Goal: Task Accomplishment & Management: Complete application form

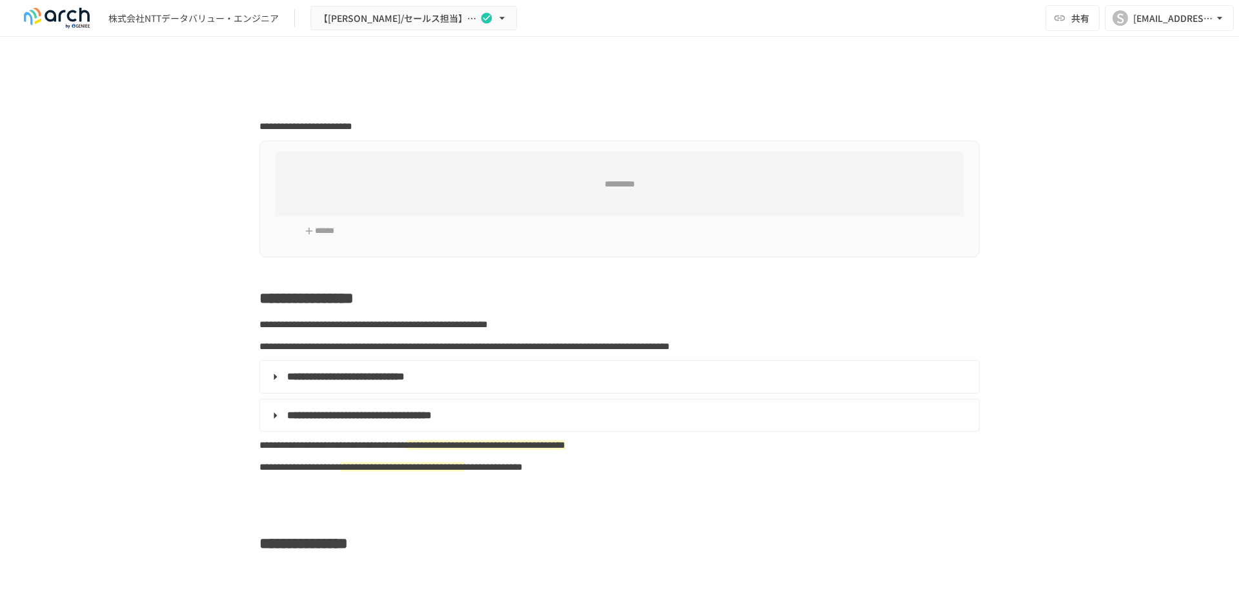
type input "**********"
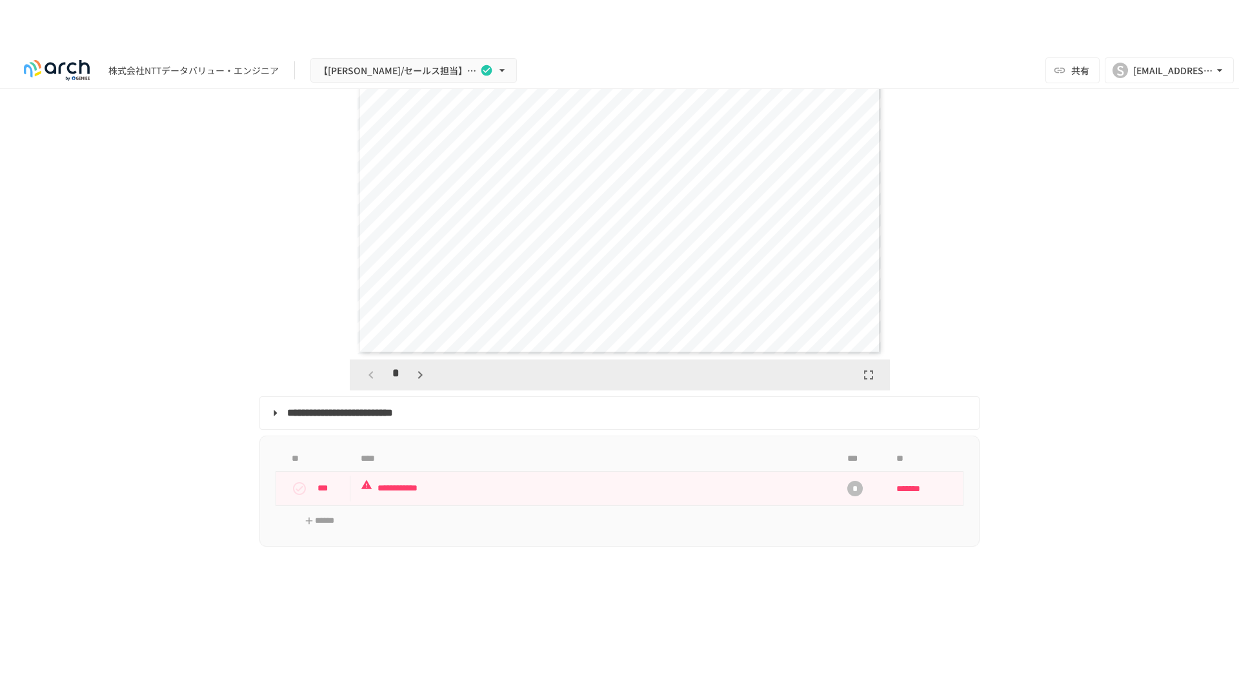
scroll to position [2580, 0]
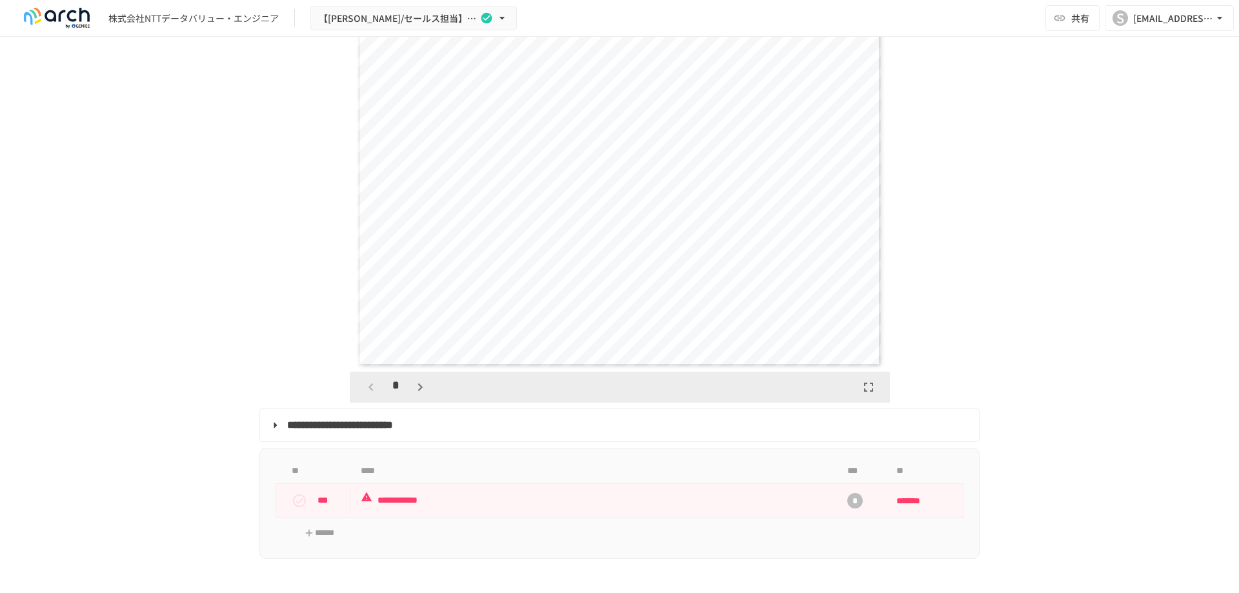
click at [565, 268] on div "**********" at bounding box center [619, 185] width 524 height 363
click at [863, 395] on icon "button" at bounding box center [868, 386] width 15 height 15
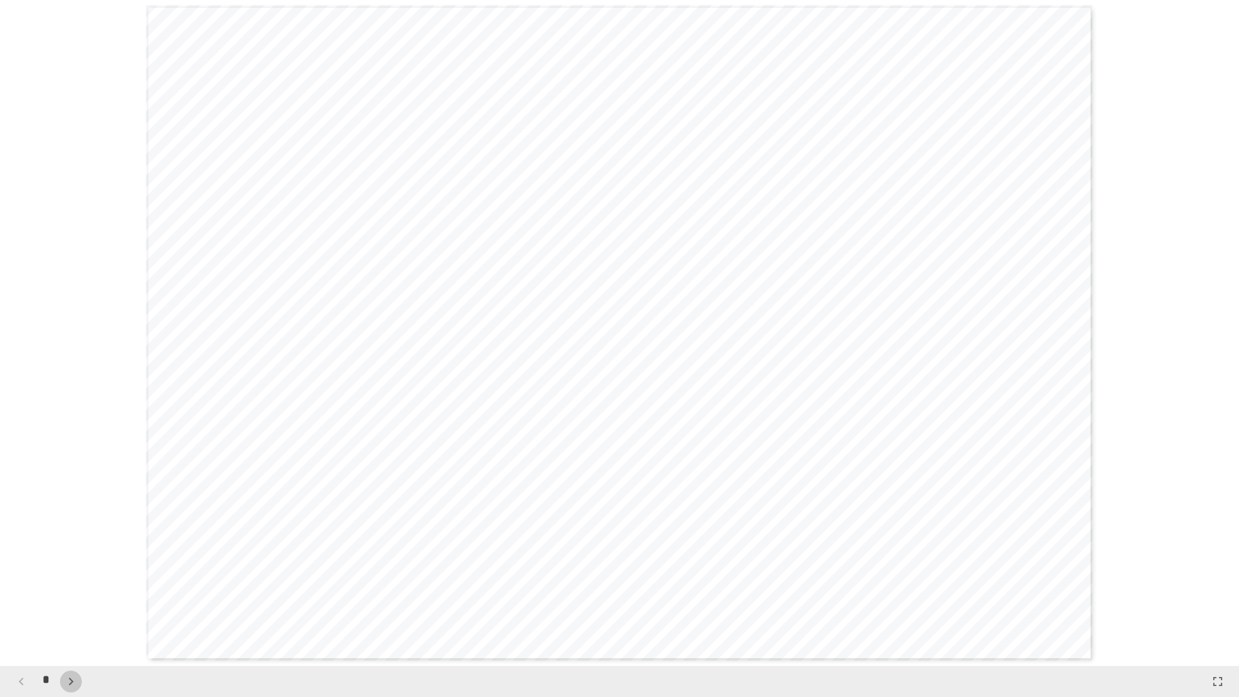
click at [72, 592] on icon "button" at bounding box center [70, 680] width 15 height 15
click at [72, 592] on icon "button" at bounding box center [70, 681] width 5 height 8
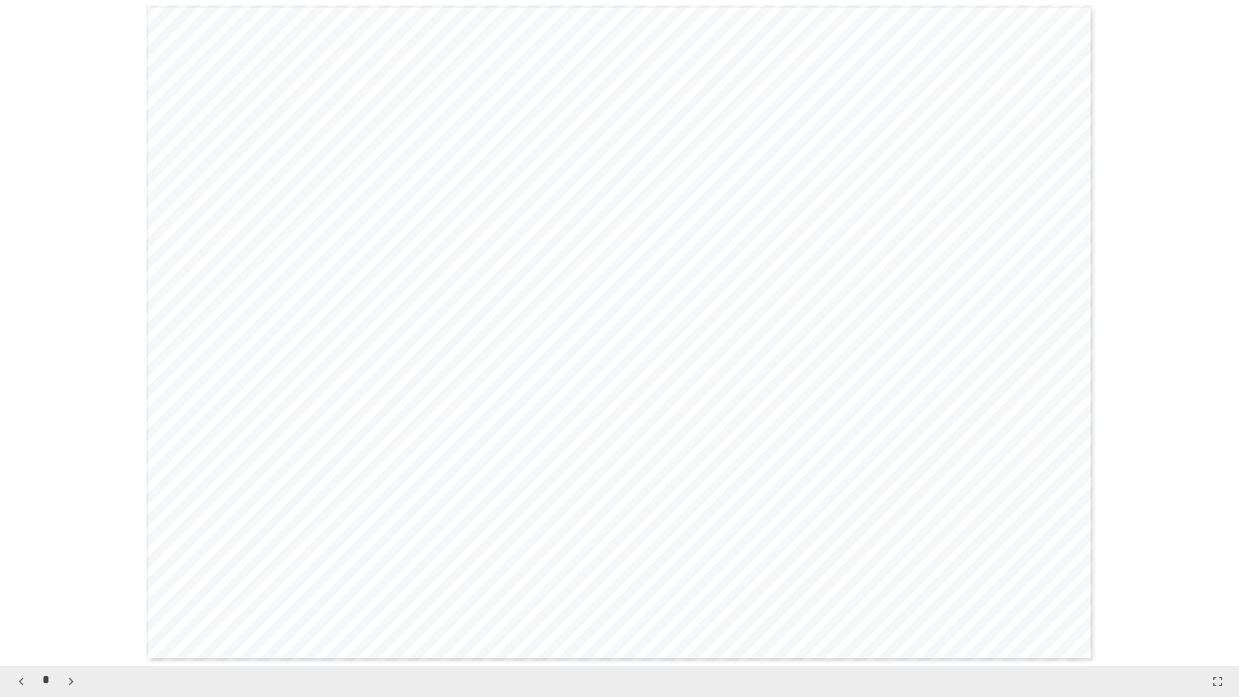
click at [73, 592] on icon "button" at bounding box center [70, 681] width 5 height 8
click at [73, 592] on icon "button" at bounding box center [77, 680] width 15 height 15
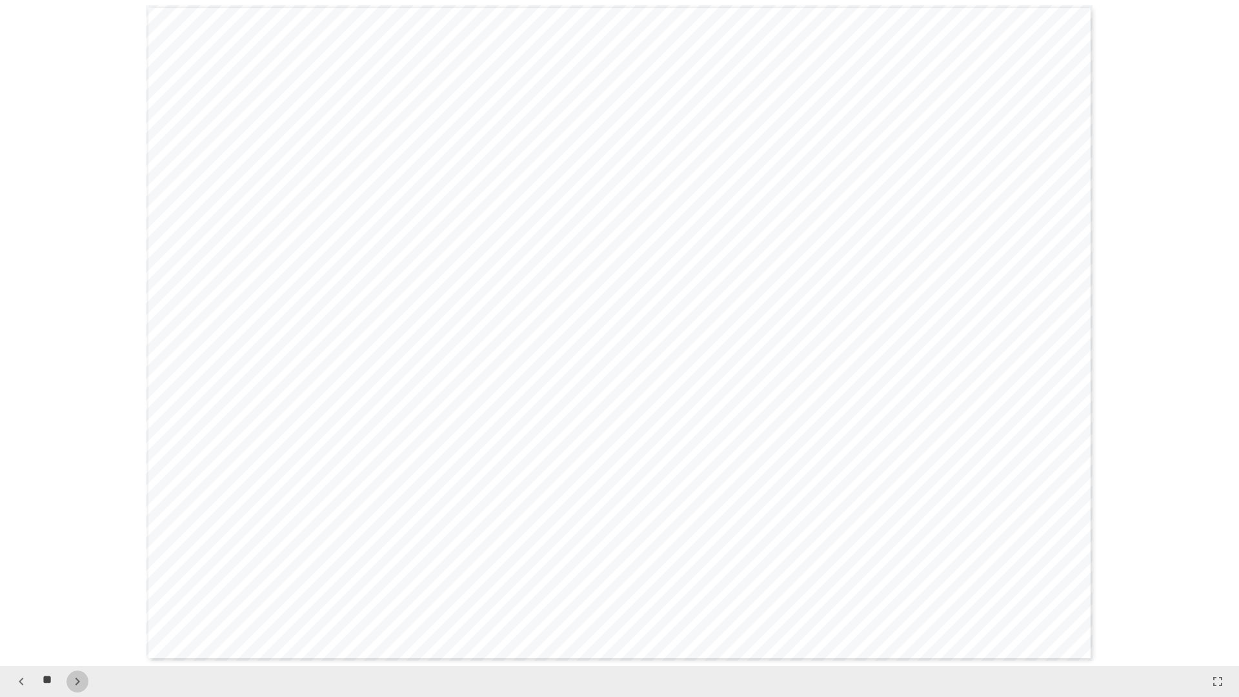
click at [73, 592] on icon "button" at bounding box center [77, 680] width 15 height 15
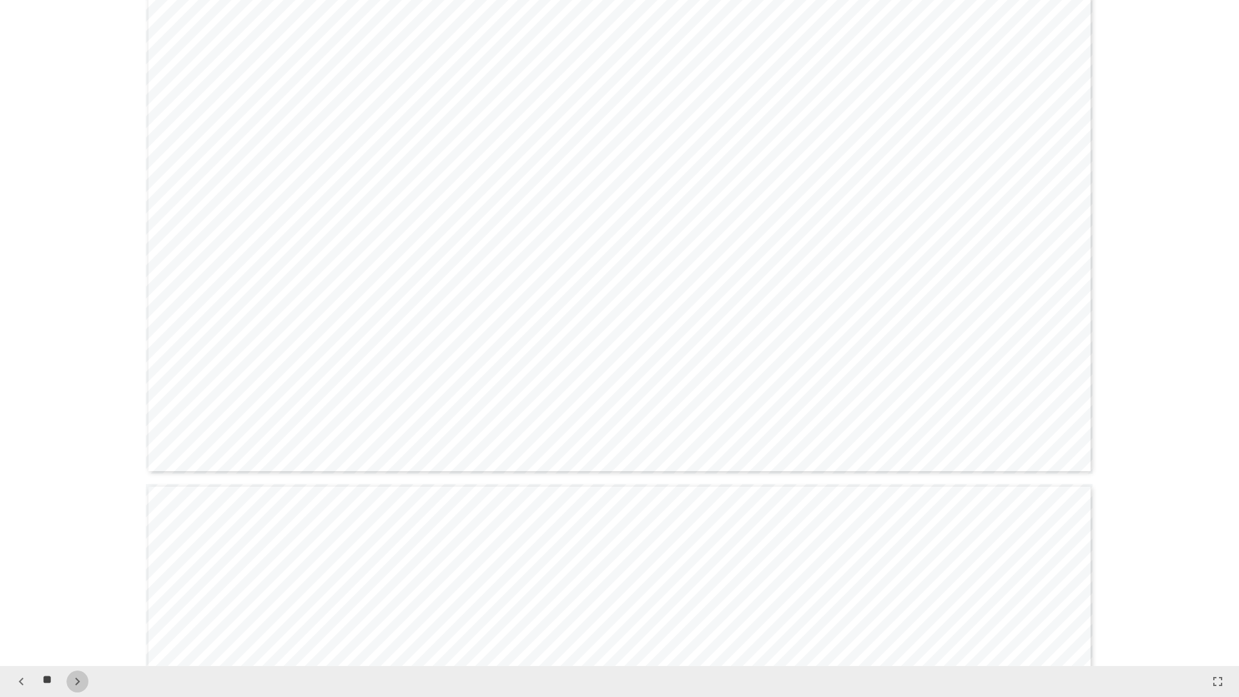
click at [73, 592] on icon "button" at bounding box center [77, 680] width 15 height 15
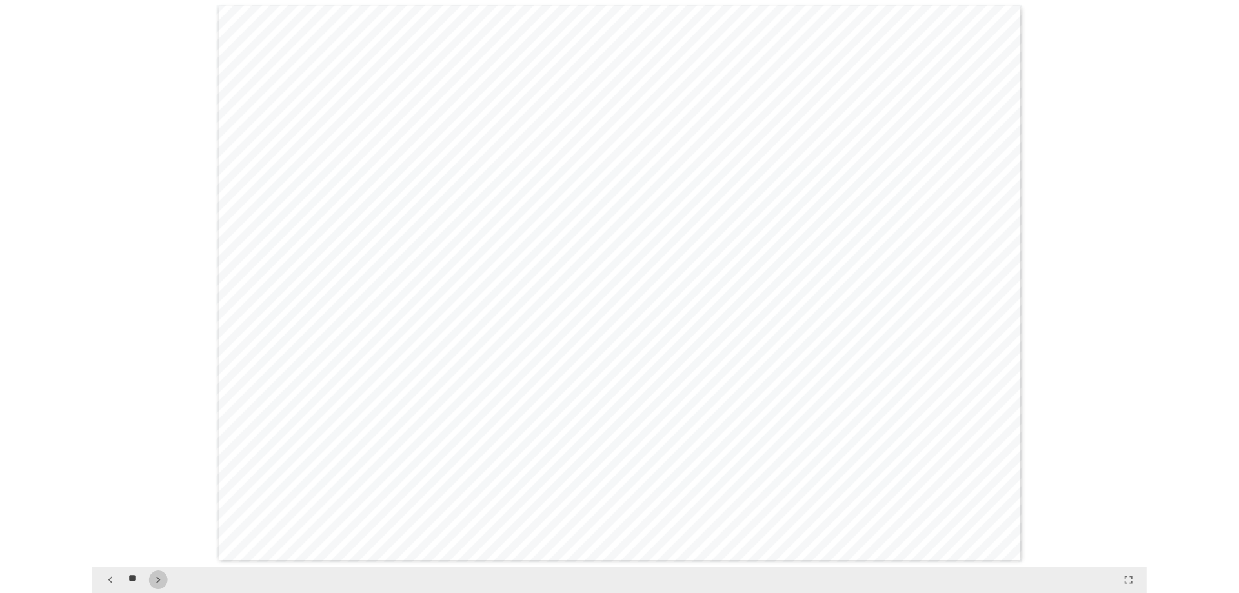
scroll to position [11983, 0]
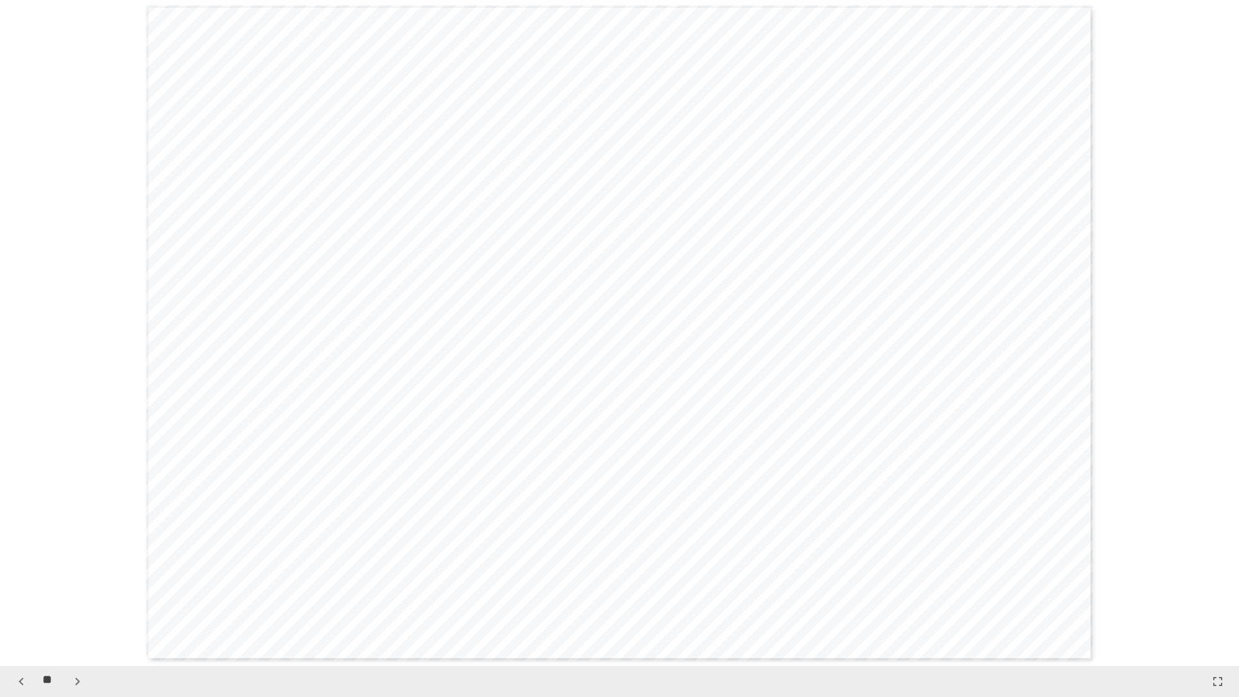
click at [1219, 592] on icon "button" at bounding box center [1217, 681] width 9 height 9
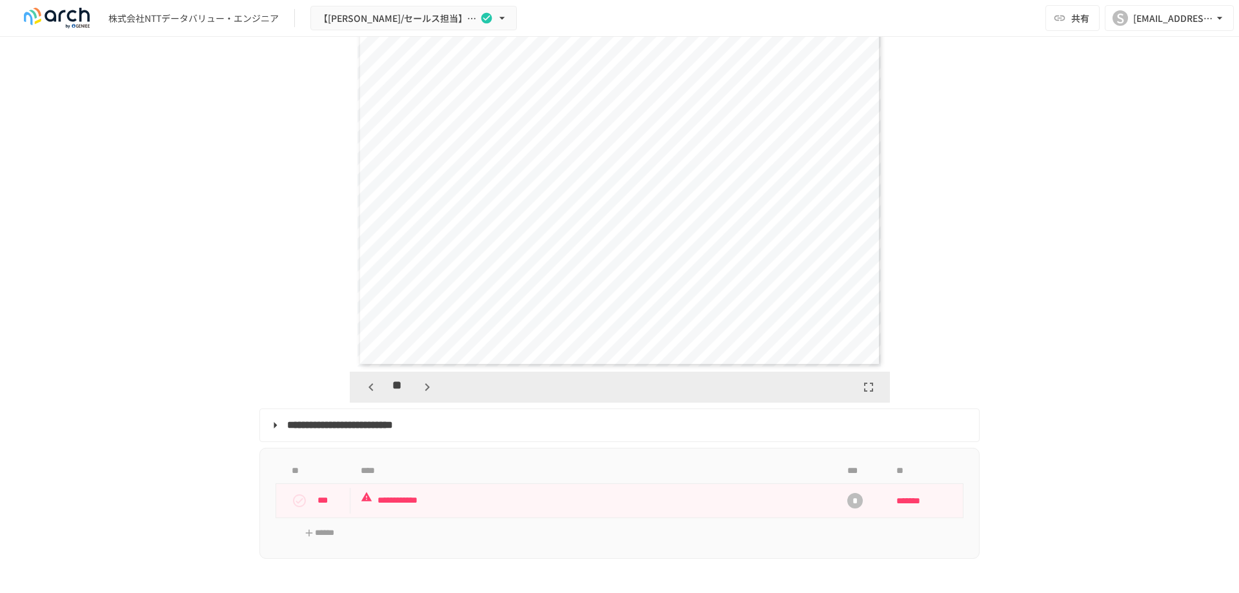
scroll to position [2516, 0]
